Goal: Information Seeking & Learning: Find specific fact

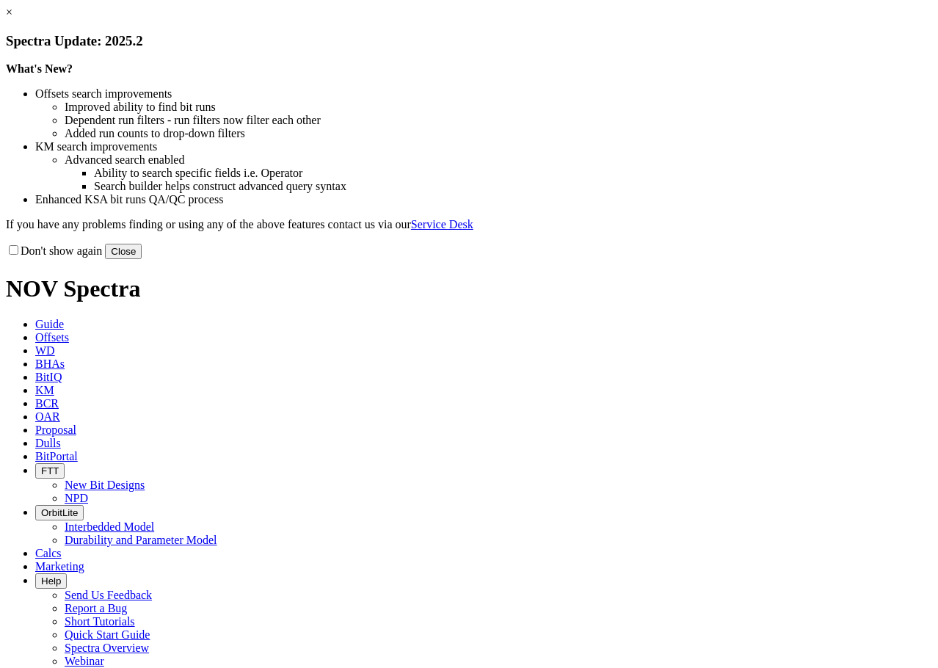
drag, startPoint x: 785, startPoint y: 120, endPoint x: 785, endPoint y: 132, distance: 11.7
click at [12, 18] on link "×" at bounding box center [9, 12] width 7 height 12
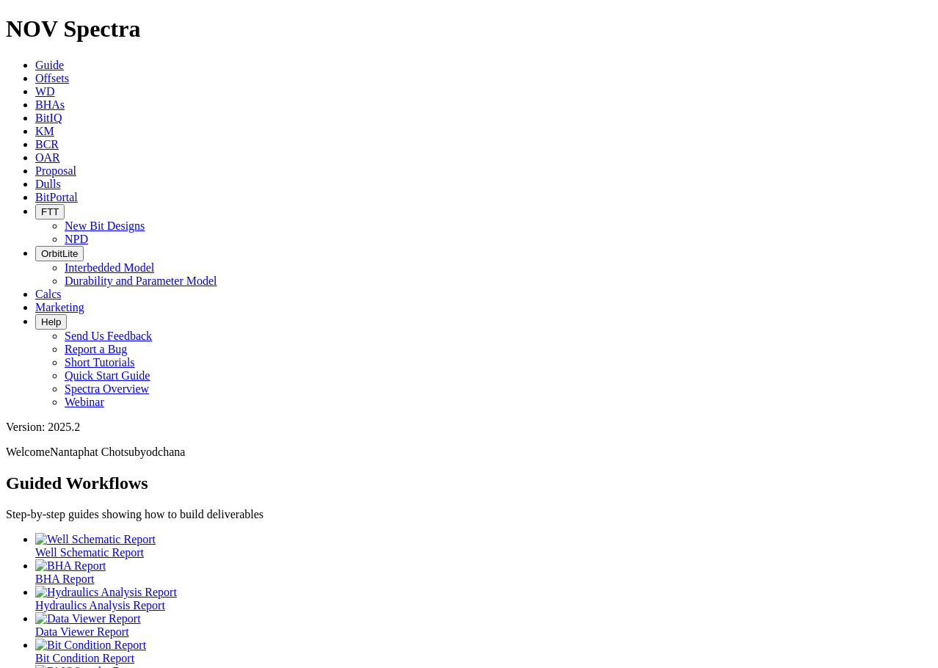
click at [54, 125] on span "KM" at bounding box center [44, 131] width 19 height 12
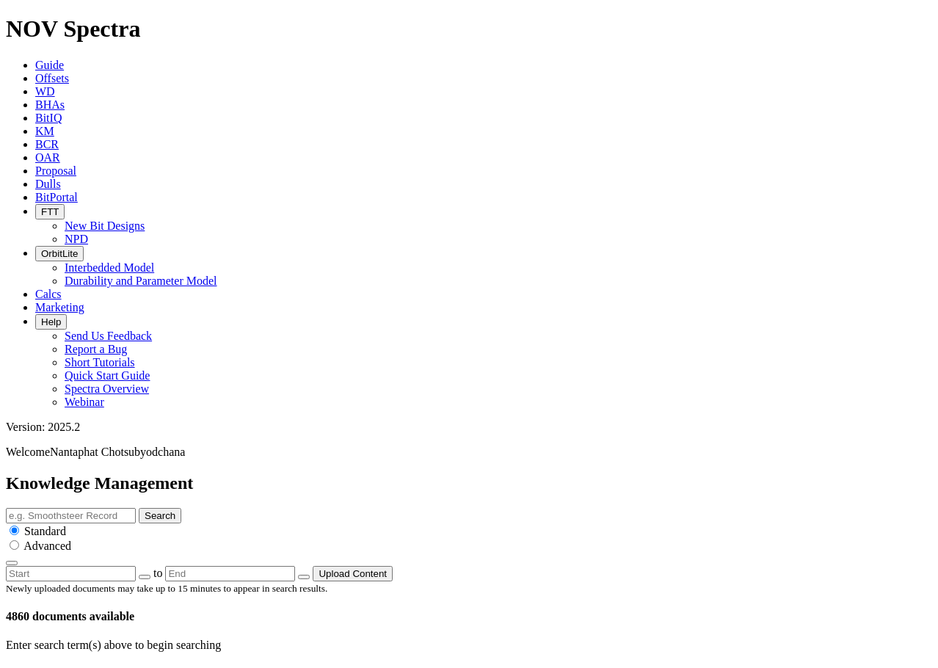
click at [136, 508] on input "text" at bounding box center [71, 515] width 130 height 15
type input "IADC 637"
click at [139, 508] on button "Search" at bounding box center [160, 515] width 43 height 15
click at [181, 508] on button "Search" at bounding box center [160, 515] width 43 height 15
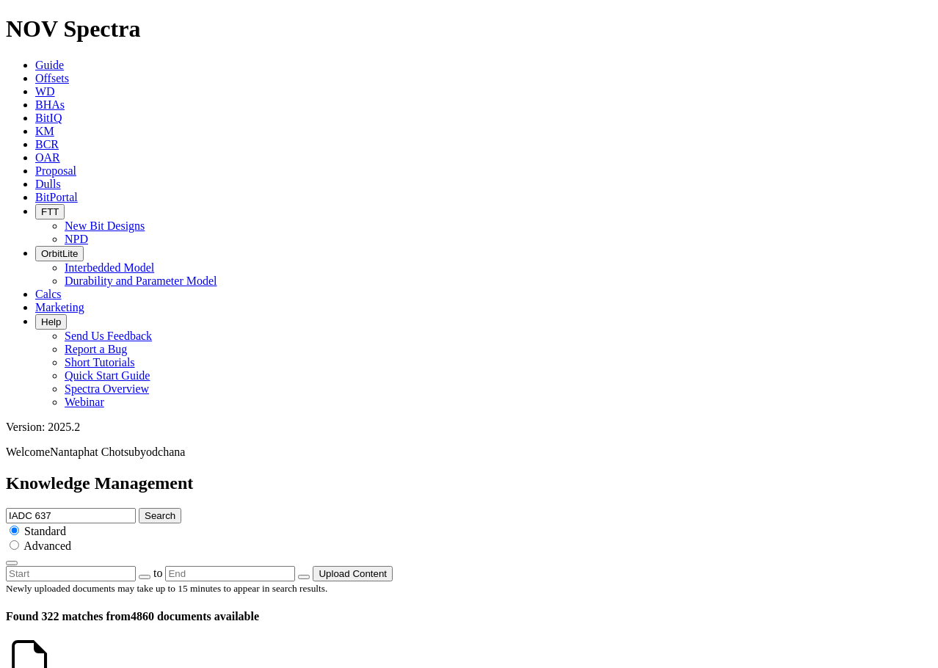
scroll to position [5034, 0]
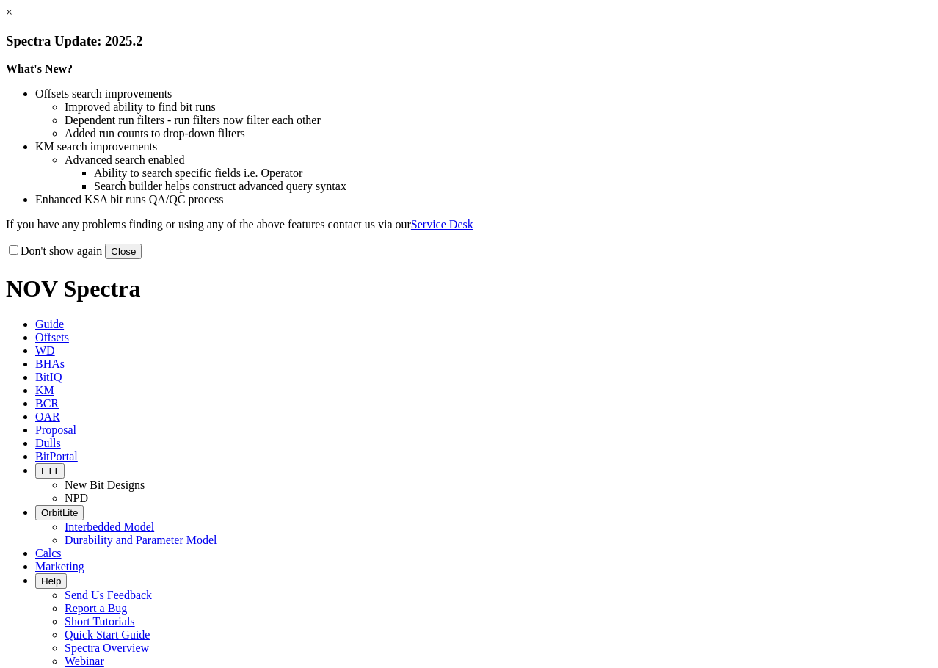
click at [12, 18] on link "×" at bounding box center [9, 12] width 7 height 12
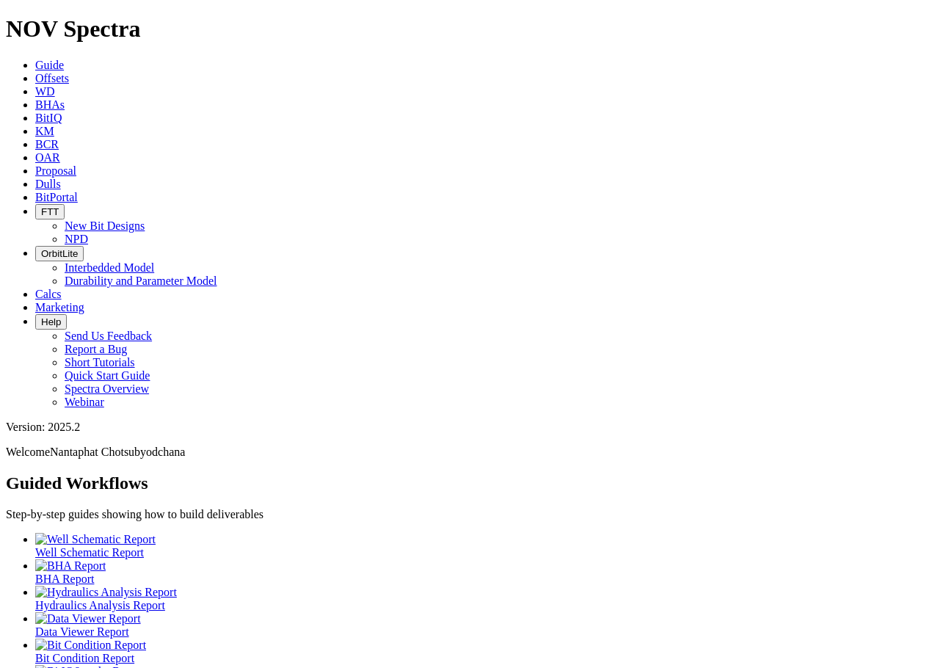
click at [35, 191] on icon at bounding box center [35, 197] width 0 height 12
